Goal: Task Accomplishment & Management: Manage account settings

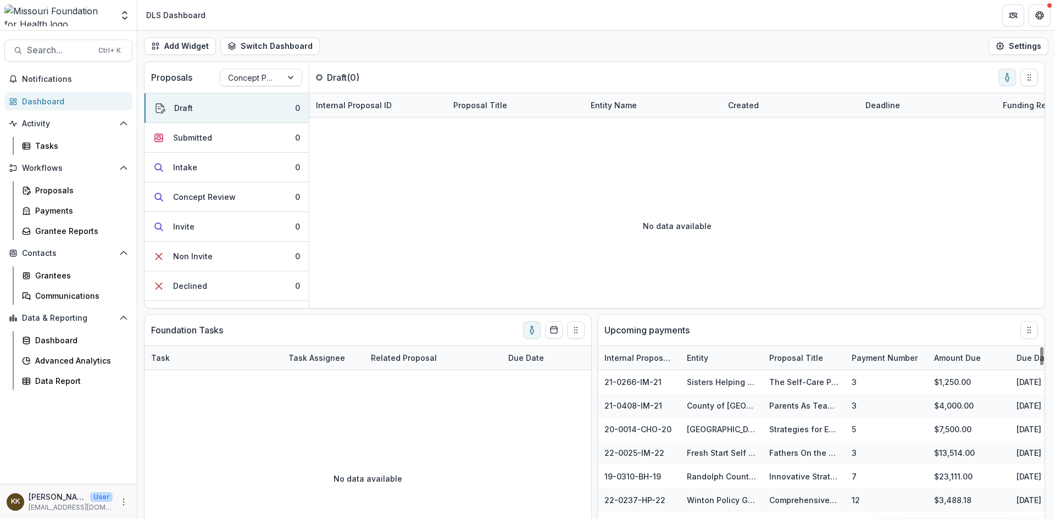
click at [473, 480] on div "No data available" at bounding box center [368, 478] width 447 height 165
click at [62, 190] on div "Proposals" at bounding box center [79, 191] width 88 height 12
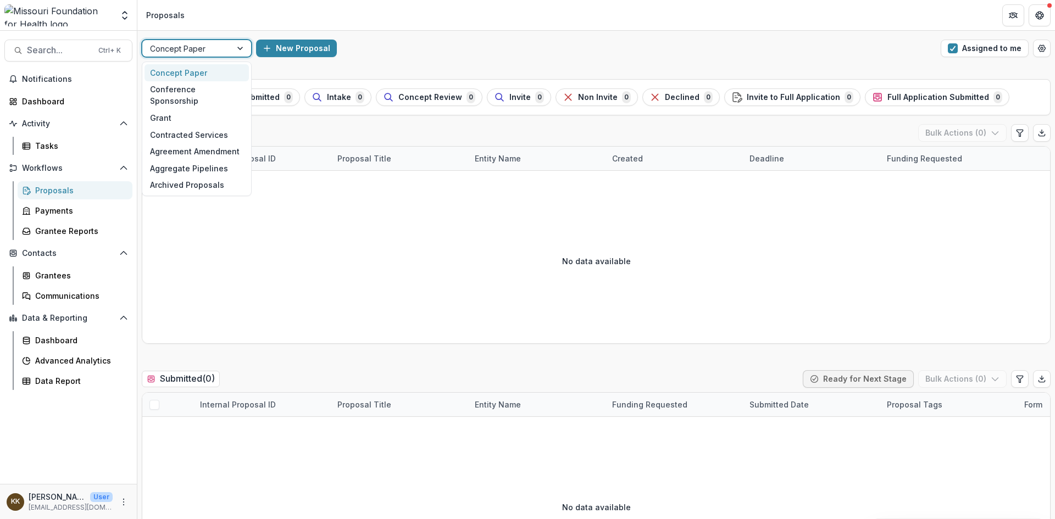
click at [241, 48] on div at bounding box center [241, 48] width 20 height 16
click at [168, 109] on div "Grant" at bounding box center [197, 117] width 104 height 17
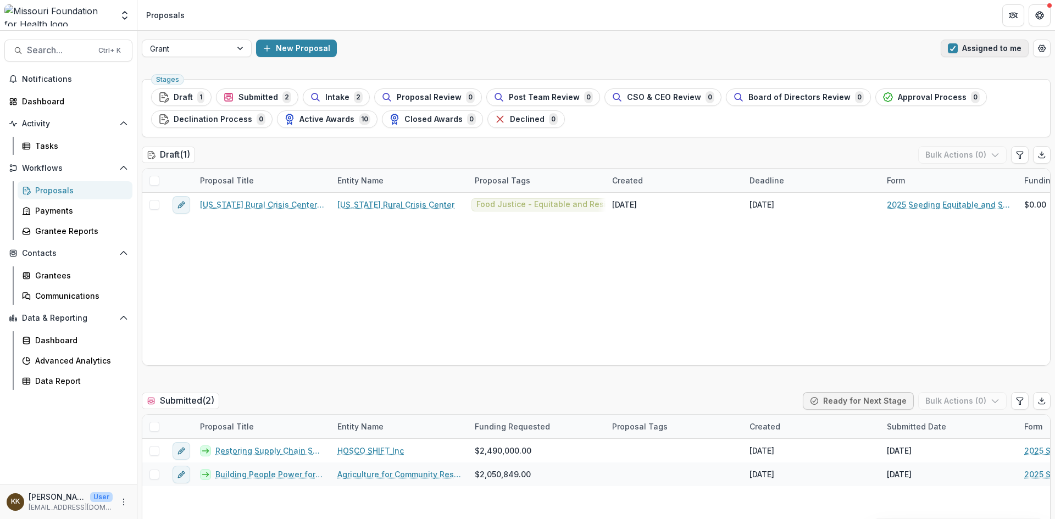
click at [977, 40] on button "Assigned to me" at bounding box center [985, 49] width 88 height 18
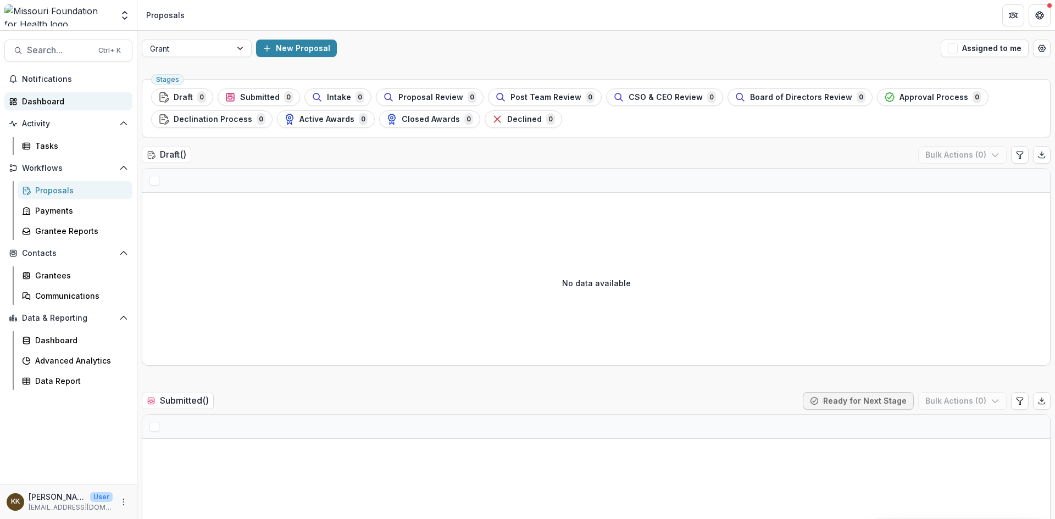
click at [44, 102] on div "Dashboard" at bounding box center [73, 102] width 102 height 12
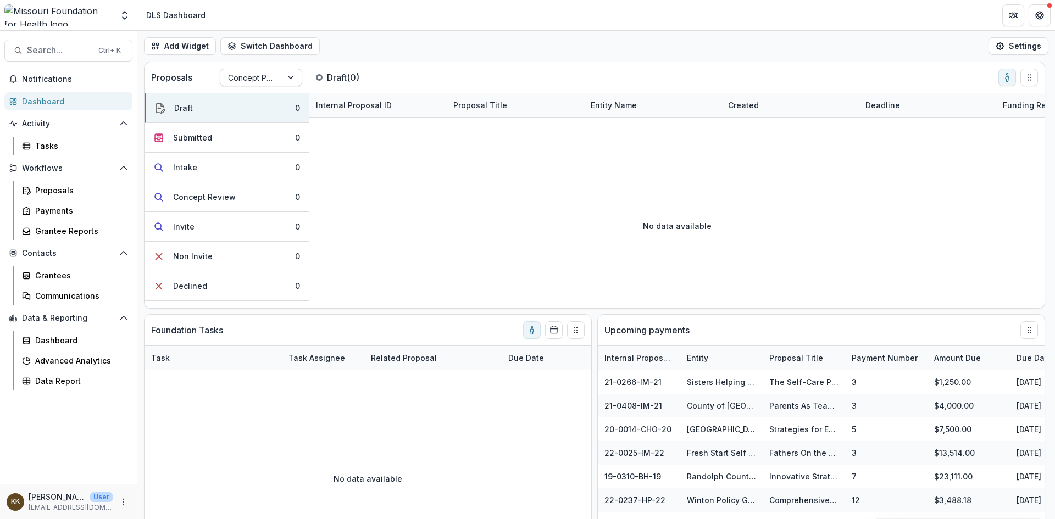
click at [261, 76] on div at bounding box center [251, 78] width 46 height 14
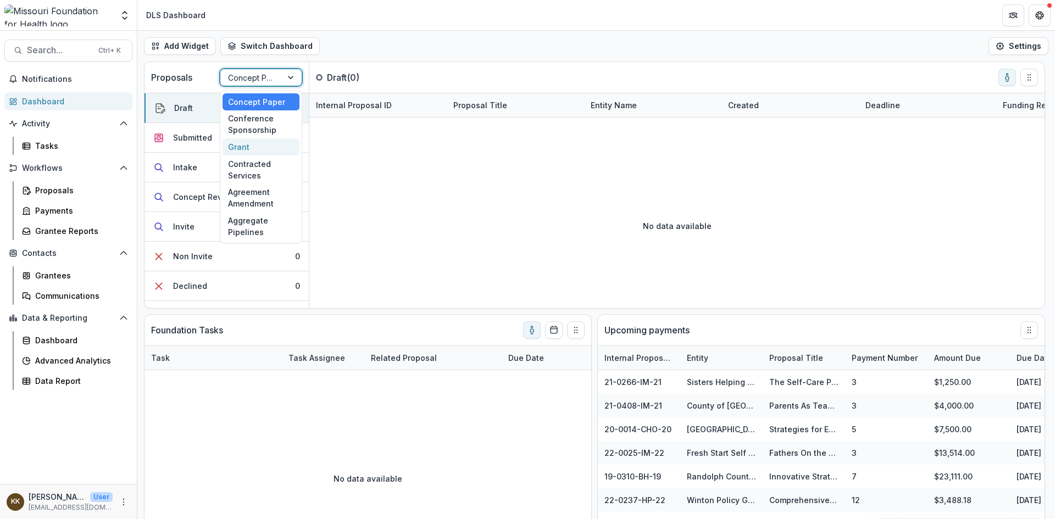
click at [243, 147] on div "Grant" at bounding box center [261, 147] width 77 height 17
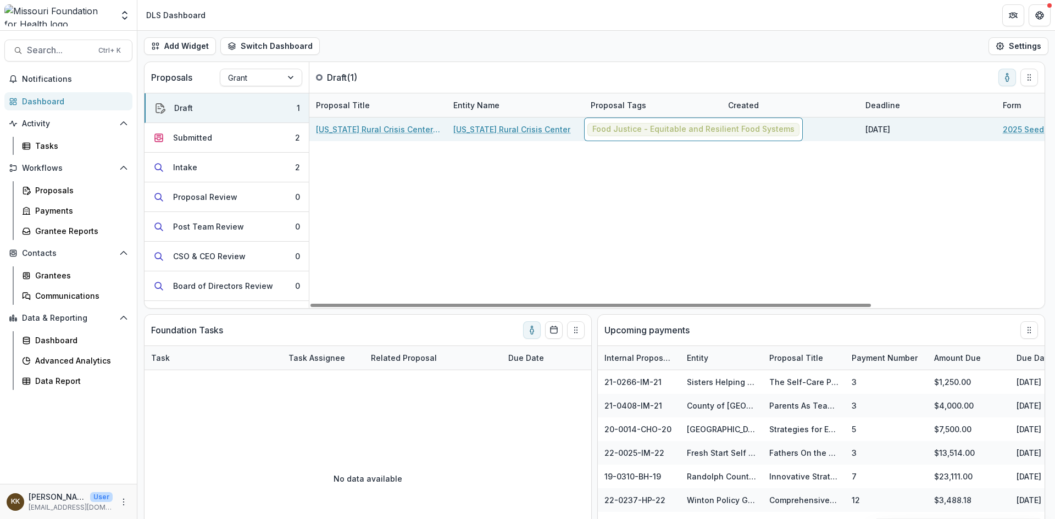
click at [647, 131] on span "Food Justice - Equitable and Resilient Food Systems" at bounding box center [694, 129] width 202 height 9
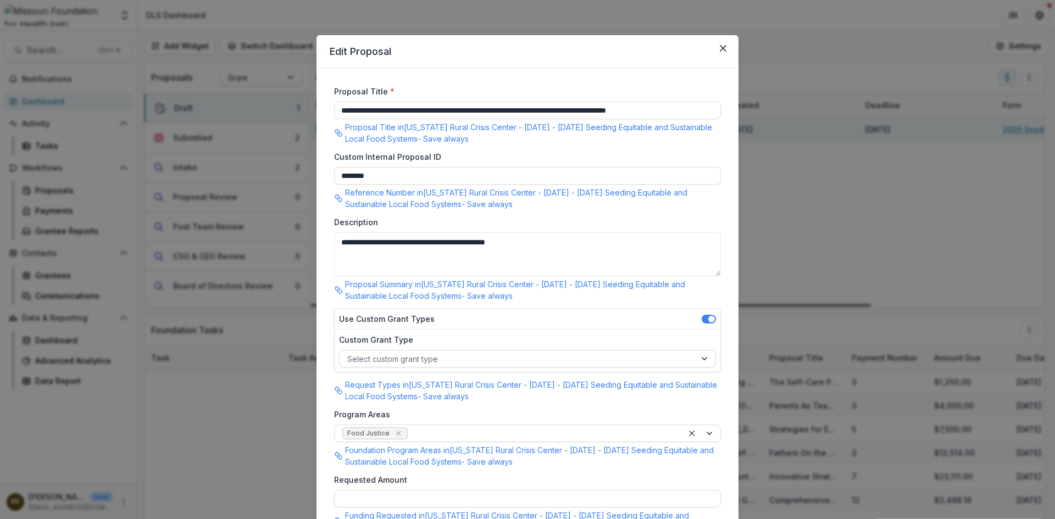
click at [720, 51] on icon "Close" at bounding box center [723, 48] width 7 height 7
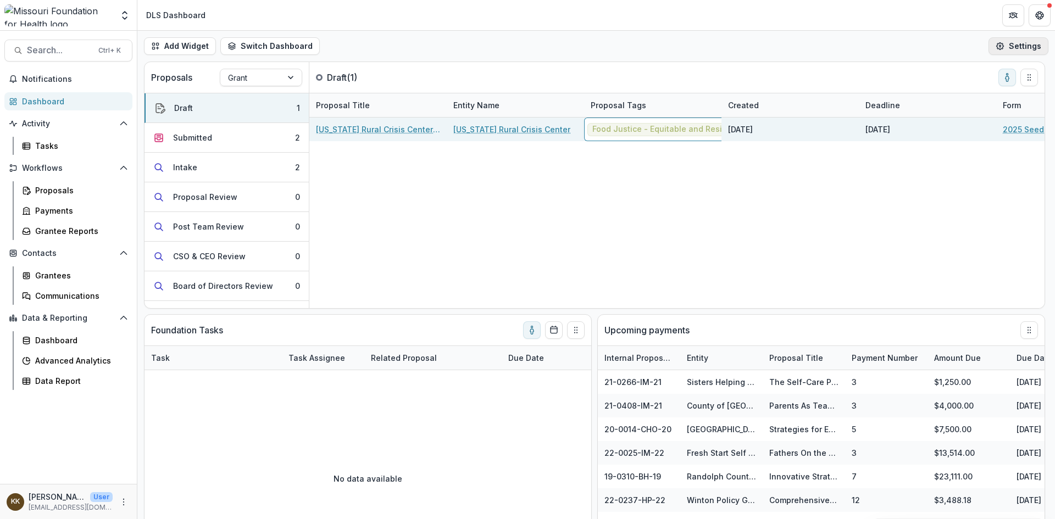
click at [1015, 47] on button "Settings" at bounding box center [1019, 46] width 60 height 18
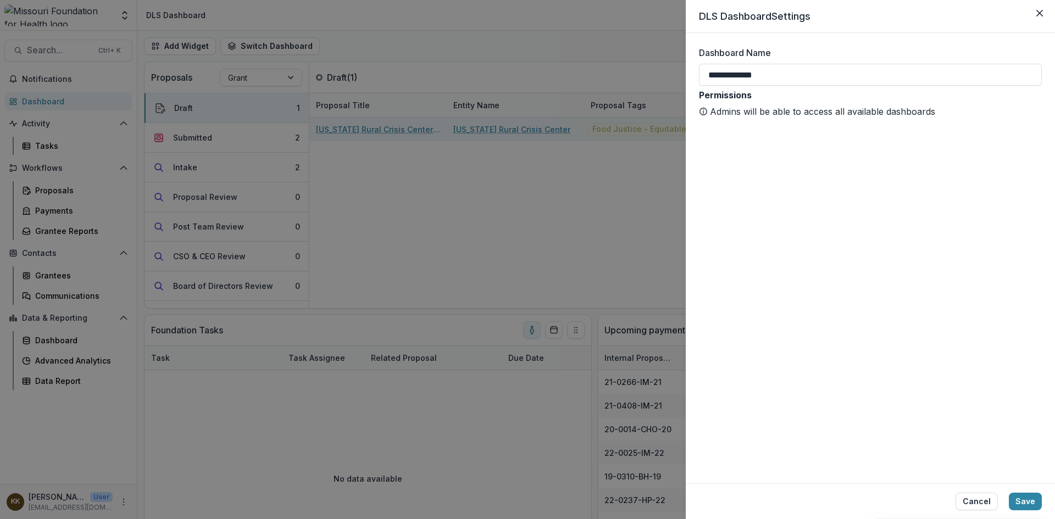
click at [588, 17] on div "**********" at bounding box center [527, 259] width 1055 height 519
click at [55, 188] on div "**********" at bounding box center [527, 259] width 1055 height 519
click at [1038, 12] on icon "Close" at bounding box center [1040, 13] width 7 height 7
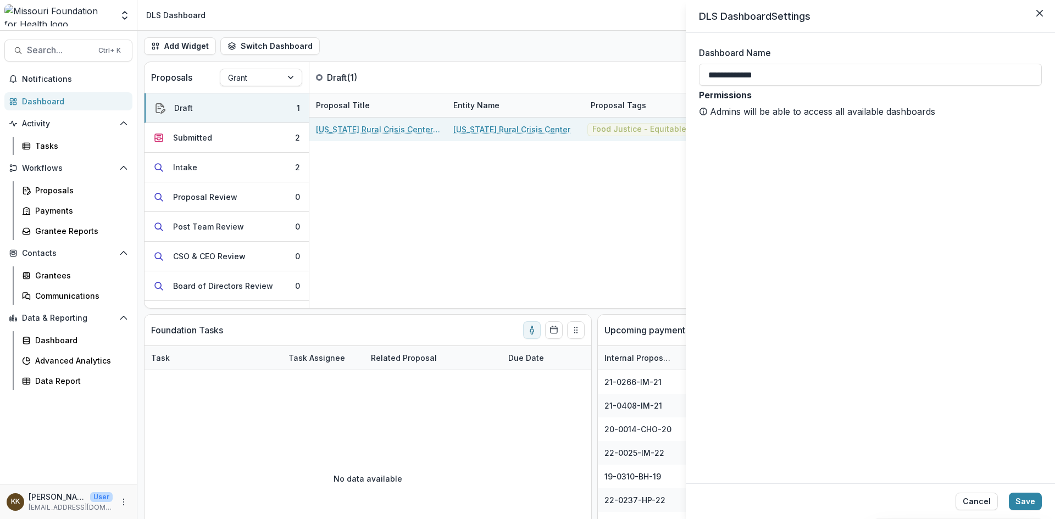
click at [53, 190] on div "**********" at bounding box center [527, 259] width 1055 height 519
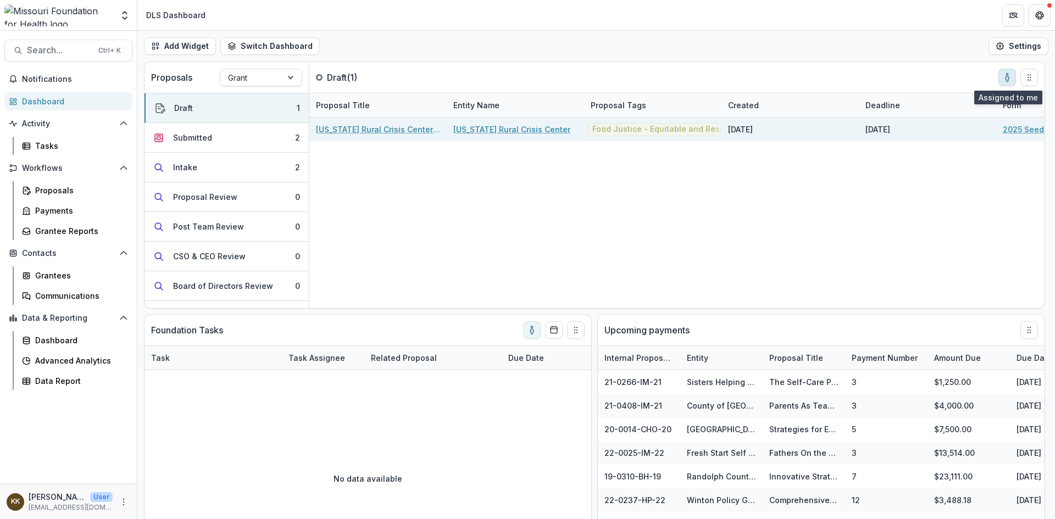
click at [1009, 79] on icon "toggle-assigned-to-me" at bounding box center [1007, 78] width 3 height 5
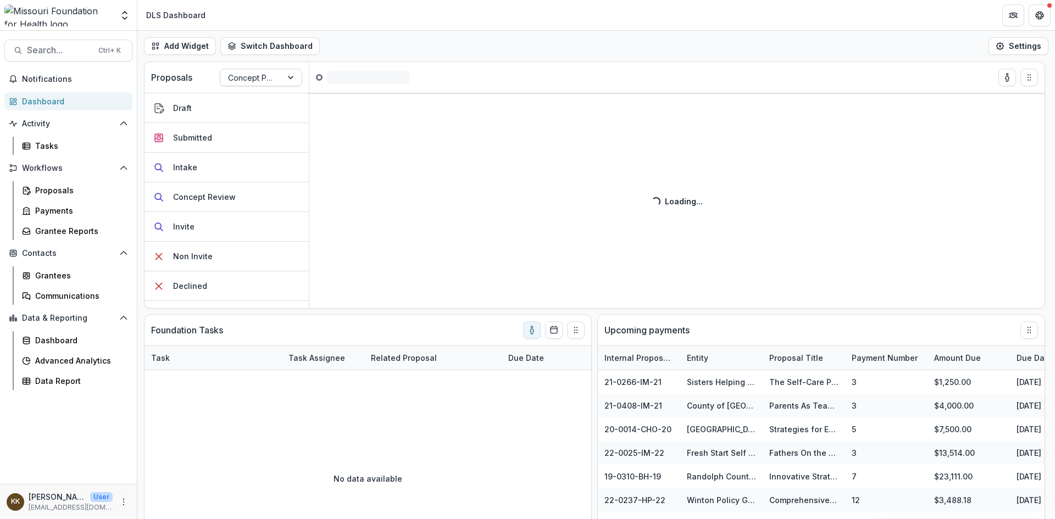
click at [291, 79] on div at bounding box center [292, 77] width 20 height 16
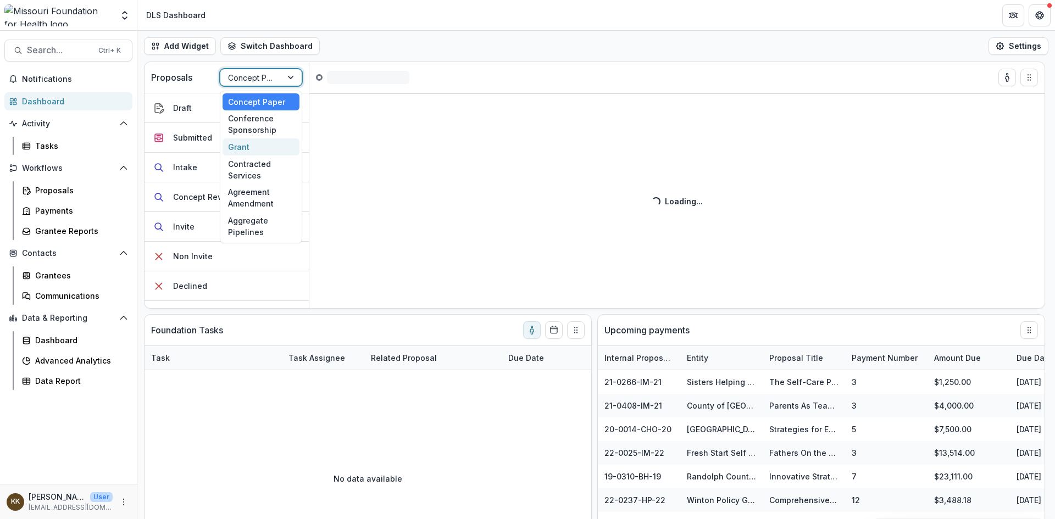
click at [242, 150] on div "Grant" at bounding box center [261, 147] width 77 height 17
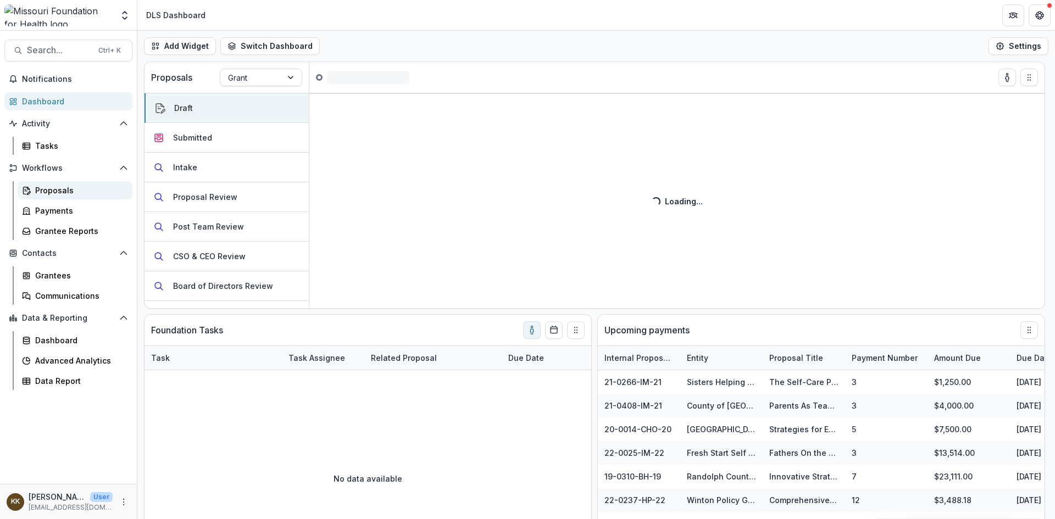
click at [59, 193] on div "Proposals" at bounding box center [79, 191] width 88 height 12
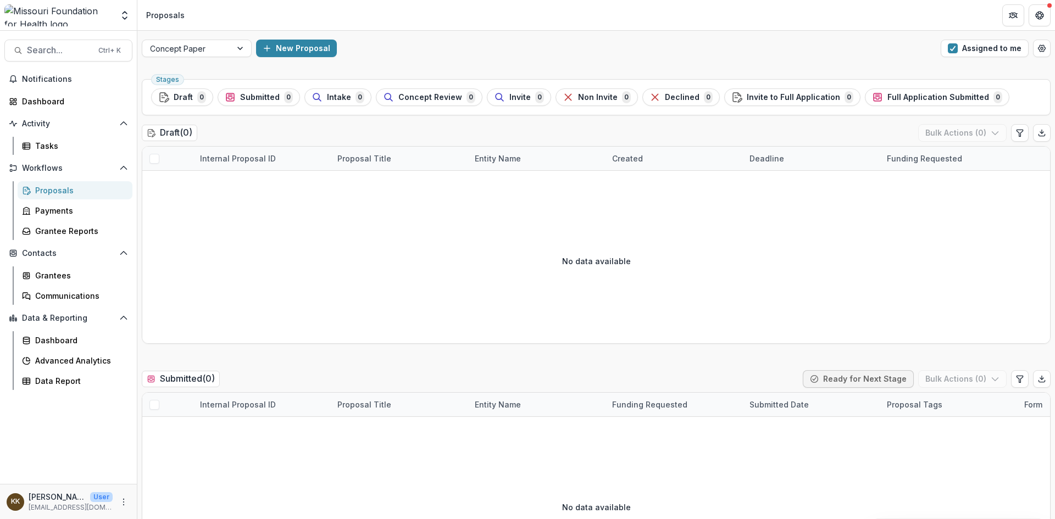
click at [0, 0] on img at bounding box center [0, 0] width 0 height 0
click at [948, 49] on span "button" at bounding box center [953, 48] width 10 height 10
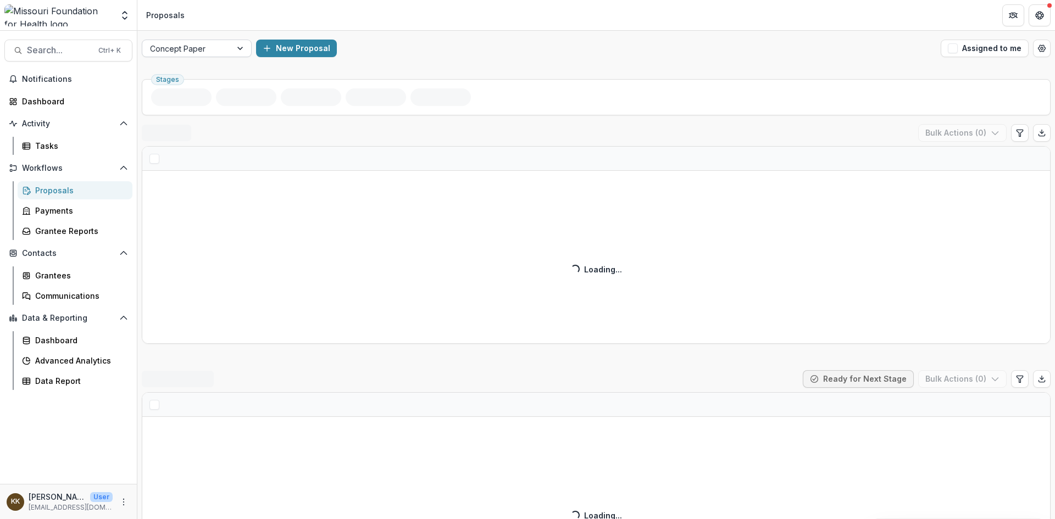
click at [243, 54] on div at bounding box center [241, 48] width 20 height 16
click at [239, 48] on div at bounding box center [241, 48] width 20 height 16
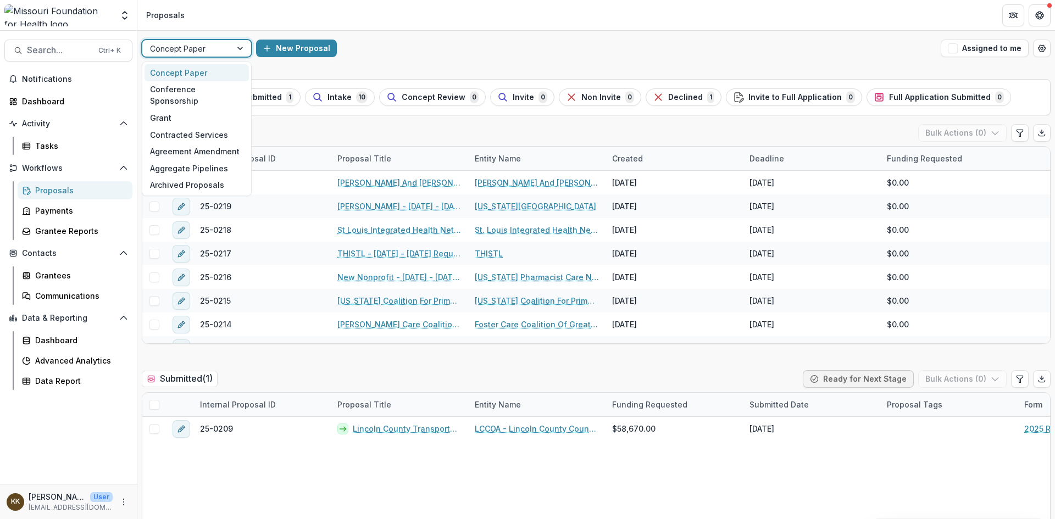
click at [239, 48] on div at bounding box center [241, 48] width 20 height 16
click at [164, 109] on div "Grant" at bounding box center [197, 117] width 104 height 17
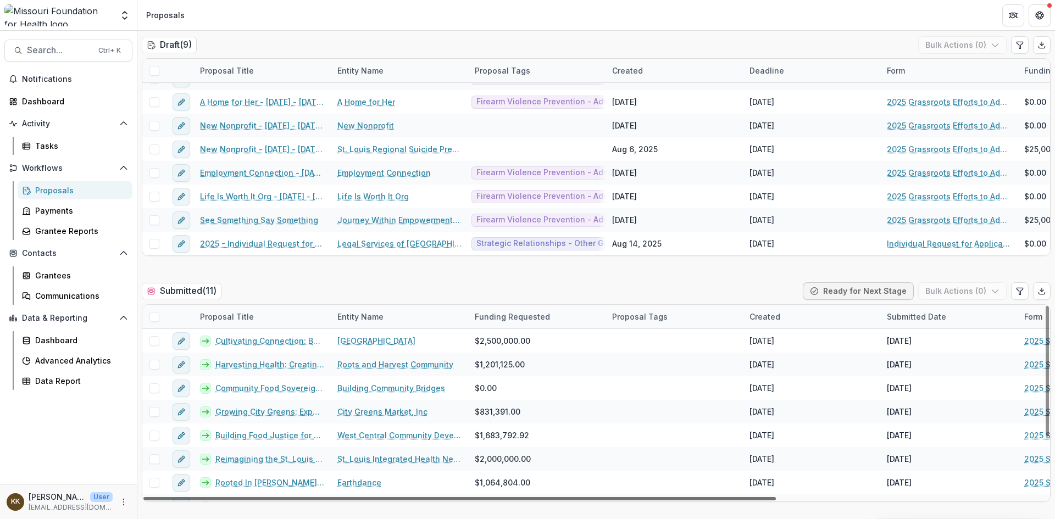
drag, startPoint x: 655, startPoint y: 499, endPoint x: 825, endPoint y: 499, distance: 170.4
click at [776, 499] on div at bounding box center [459, 498] width 633 height 3
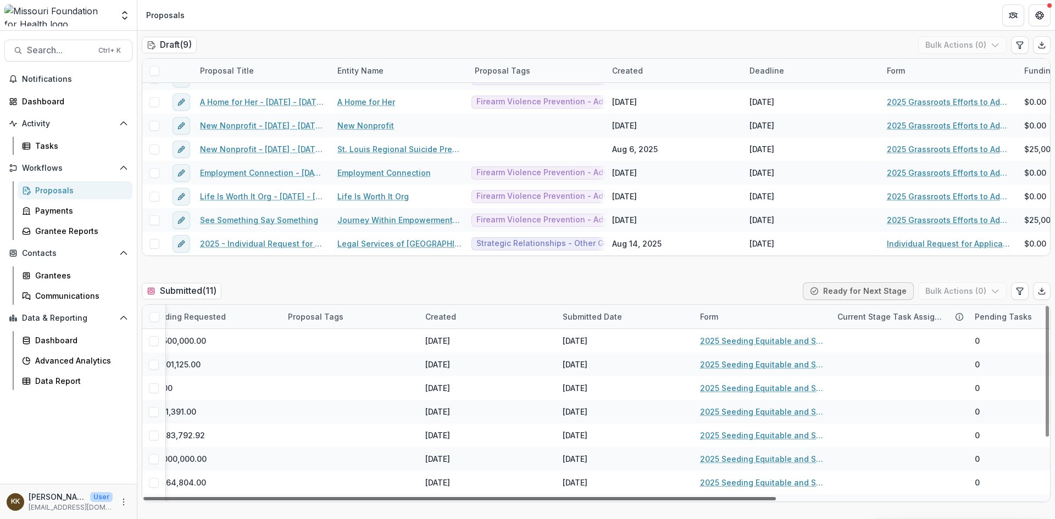
scroll to position [0, 383]
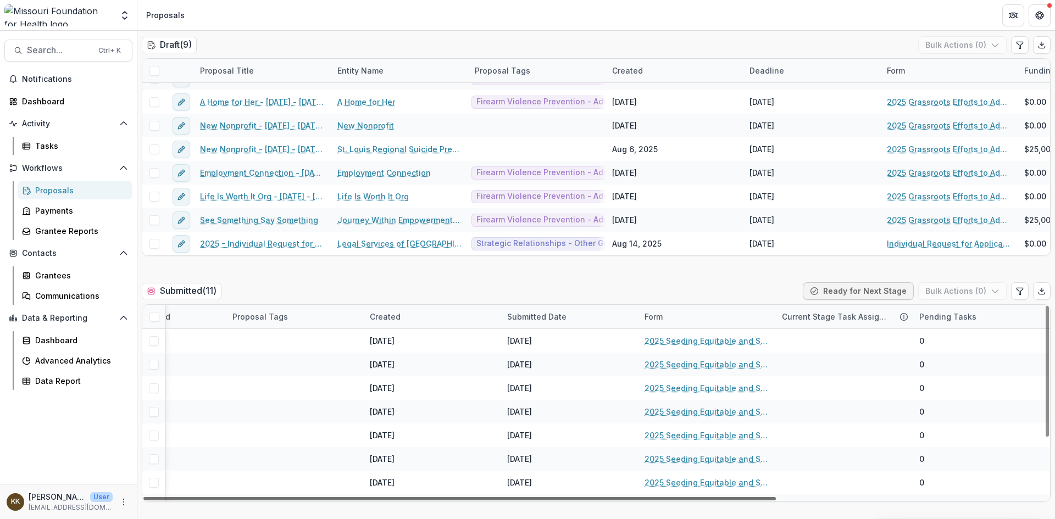
drag, startPoint x: 779, startPoint y: 500, endPoint x: 896, endPoint y: 500, distance: 117.1
click at [776, 500] on div at bounding box center [459, 498] width 633 height 3
click at [653, 315] on div "Form" at bounding box center [653, 317] width 31 height 12
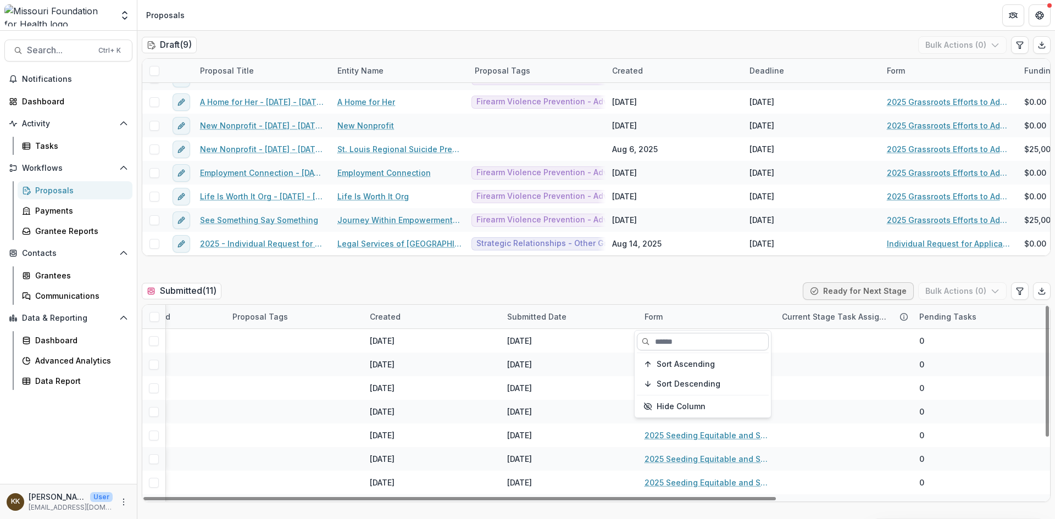
click at [672, 339] on input at bounding box center [703, 342] width 132 height 18
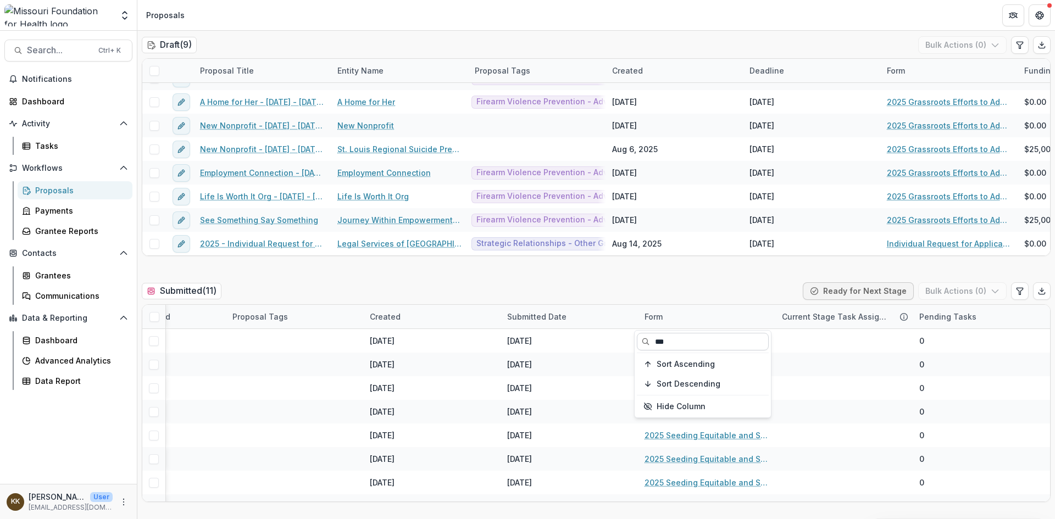
type input "****"
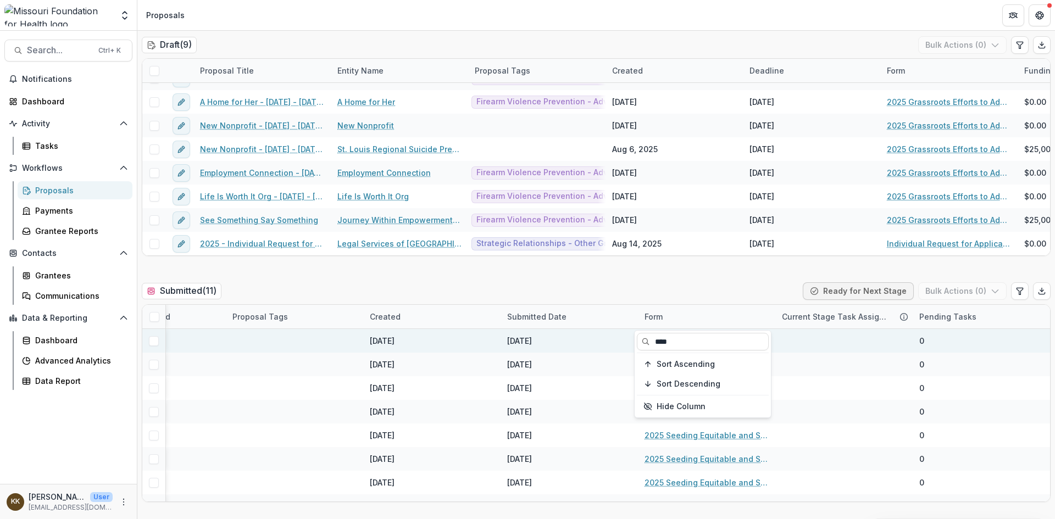
drag, startPoint x: 701, startPoint y: 342, endPoint x: 628, endPoint y: 346, distance: 73.2
click at [628, 346] on body "Skip to content Team Settings Proposals Search... Ctrl + K Notifications Dashbo…" at bounding box center [527, 259] width 1055 height 519
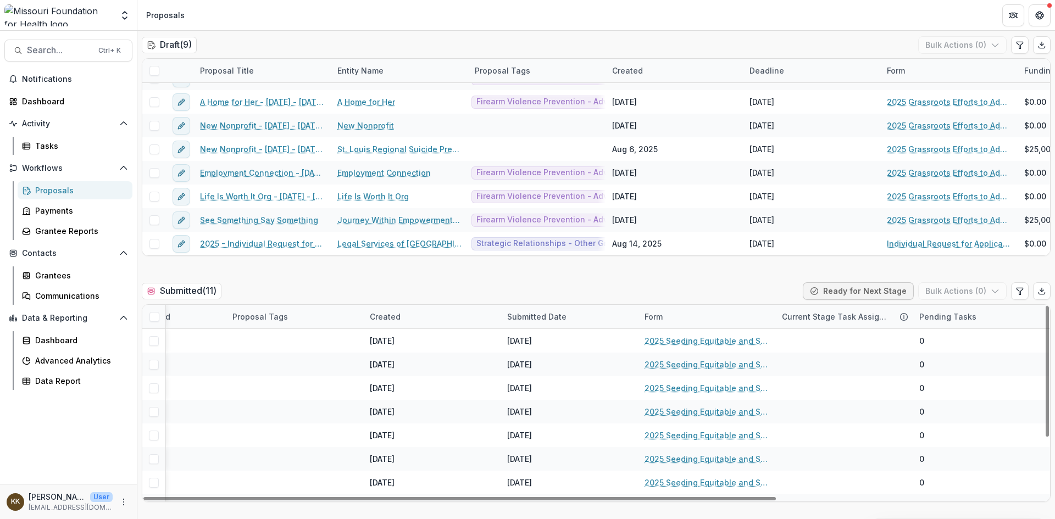
click at [702, 287] on div "Submitted ( 11 ) Ready for Next Stage Bulk Actions ( 0 )" at bounding box center [596, 294] width 909 height 22
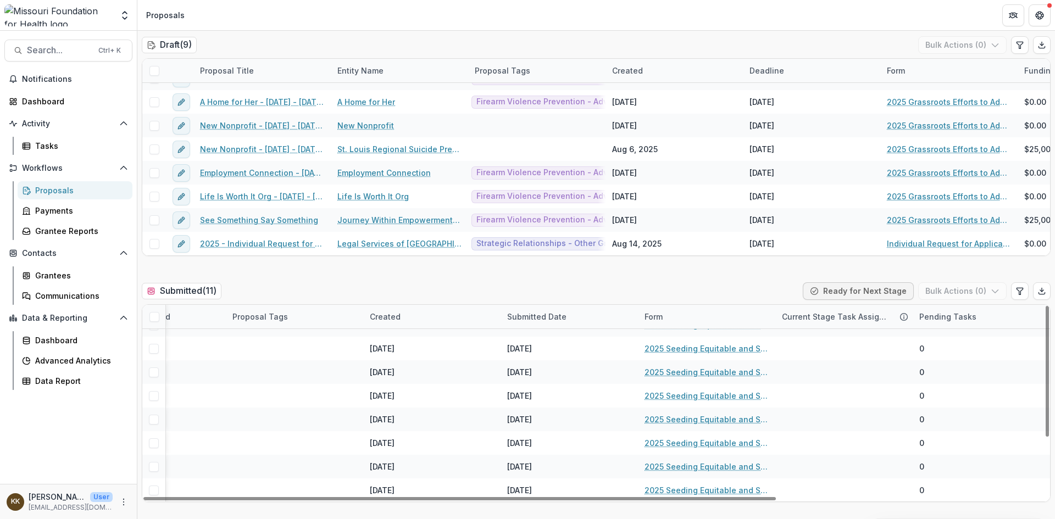
scroll to position [0, 0]
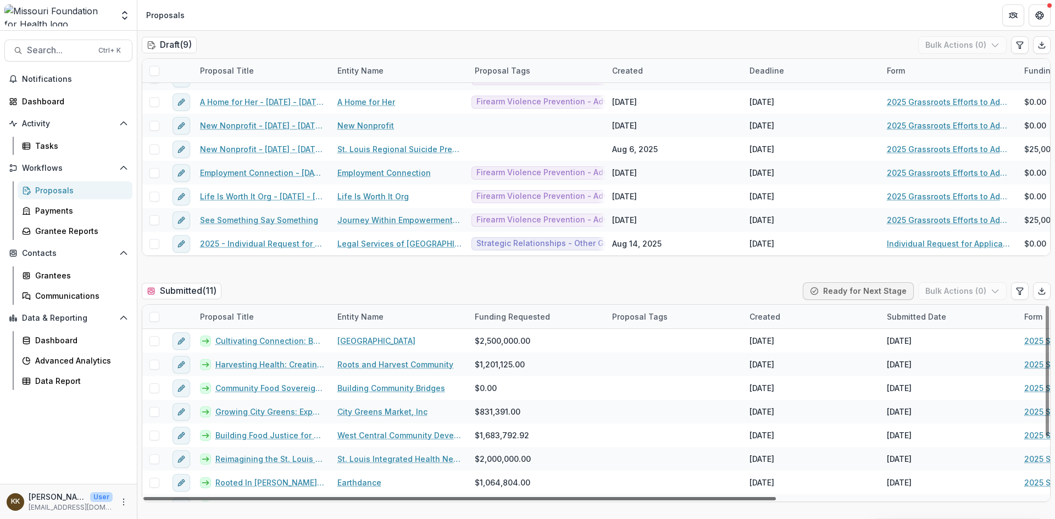
drag, startPoint x: 630, startPoint y: 498, endPoint x: 265, endPoint y: 512, distance: 364.7
click at [265, 501] on div at bounding box center [459, 498] width 633 height 3
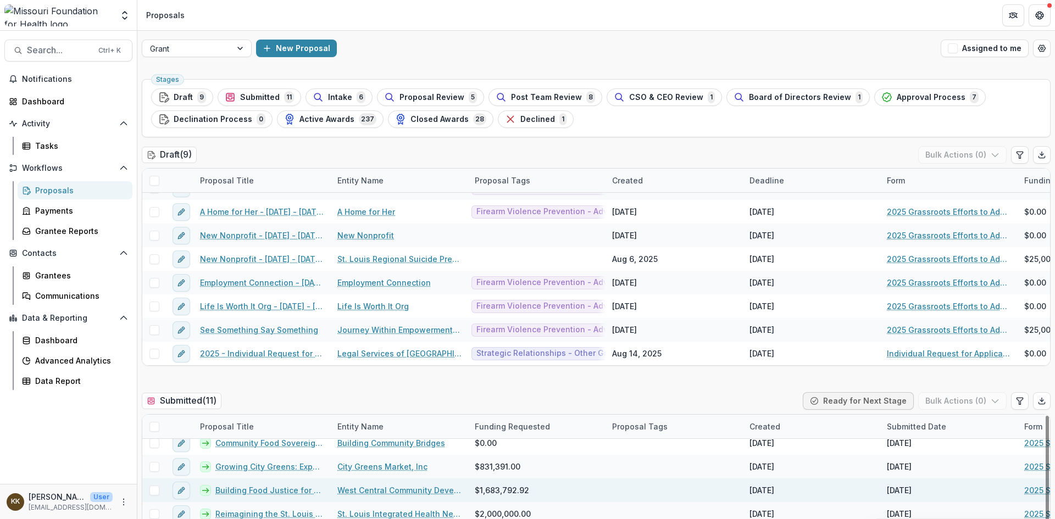
scroll to position [87, 0]
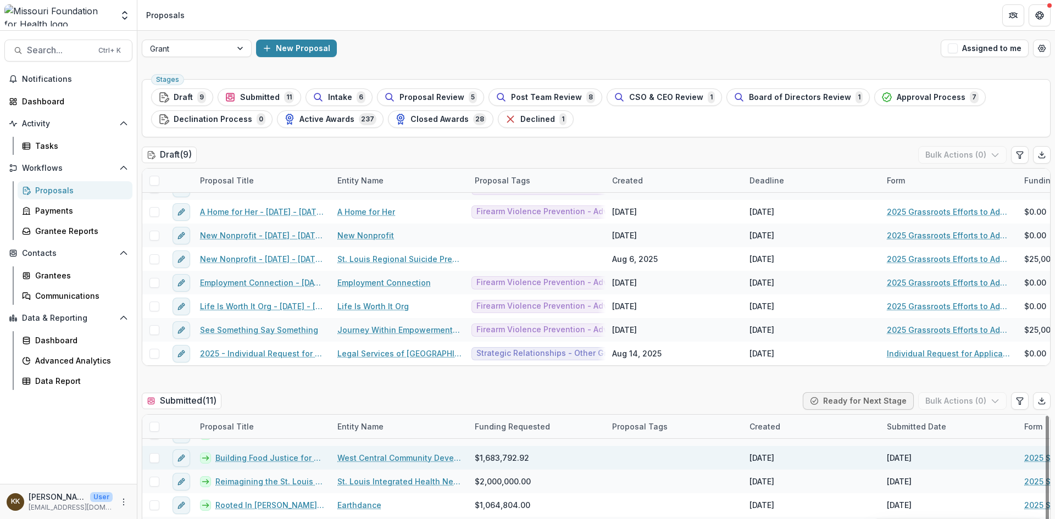
click at [427, 458] on link "West Central Community Development Corporation" at bounding box center [399, 458] width 124 height 12
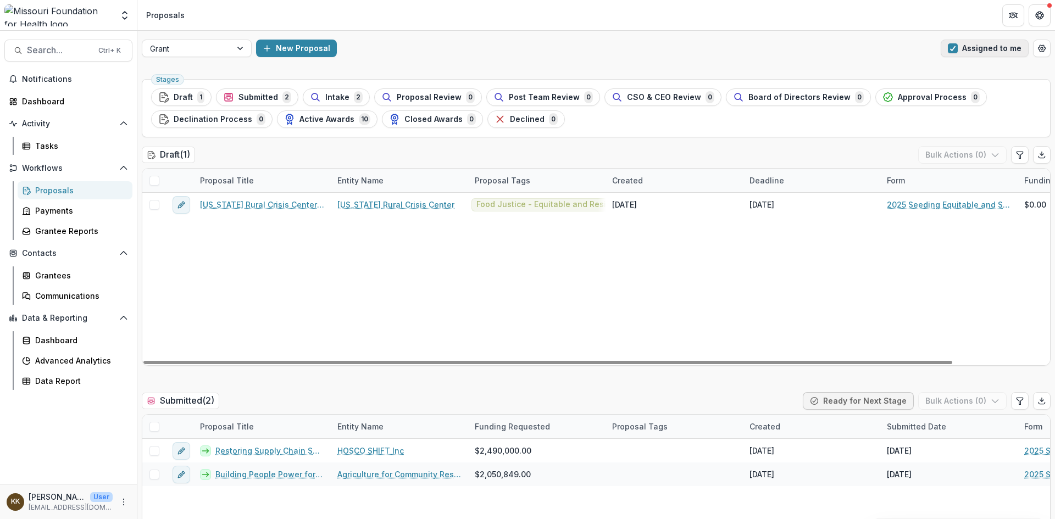
drag, startPoint x: 978, startPoint y: 47, endPoint x: 954, endPoint y: 51, distance: 25.1
click at [978, 47] on button "Assigned to me" at bounding box center [985, 49] width 88 height 18
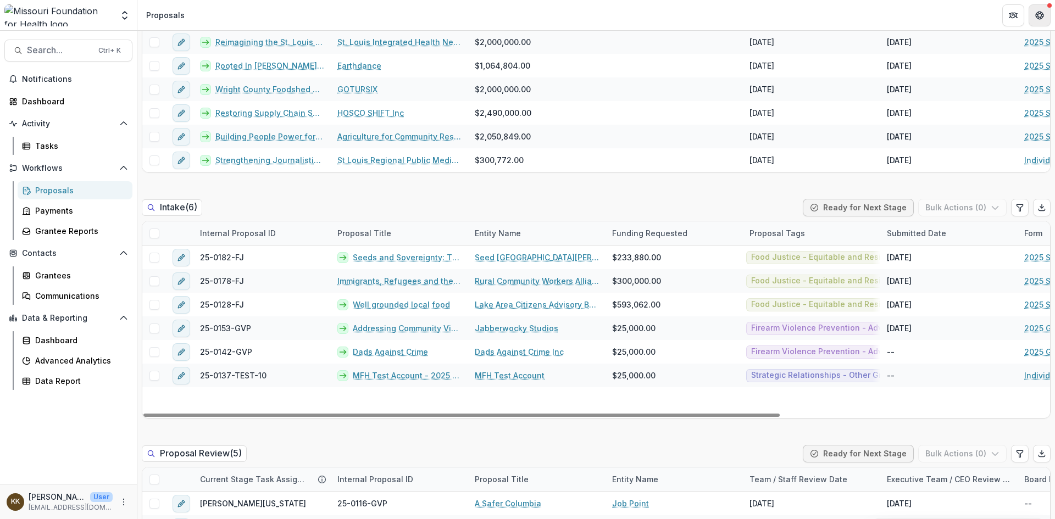
scroll to position [385, 0]
